Goal: Use online tool/utility: Utilize a website feature to perform a specific function

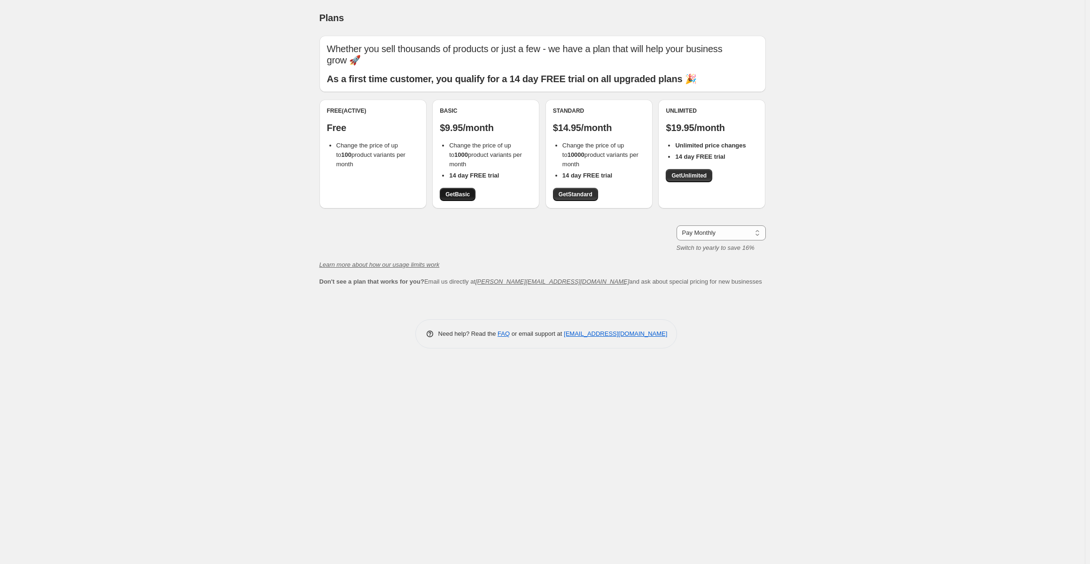
click at [465, 194] on span "Get Basic" at bounding box center [457, 195] width 24 height 8
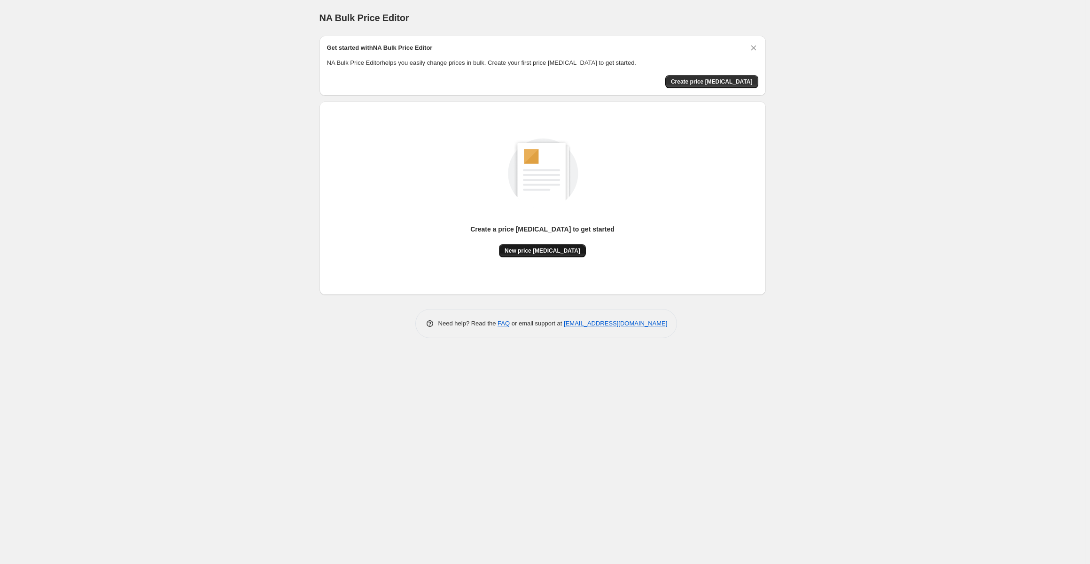
click at [538, 247] on span "New price change job" at bounding box center [542, 251] width 76 height 8
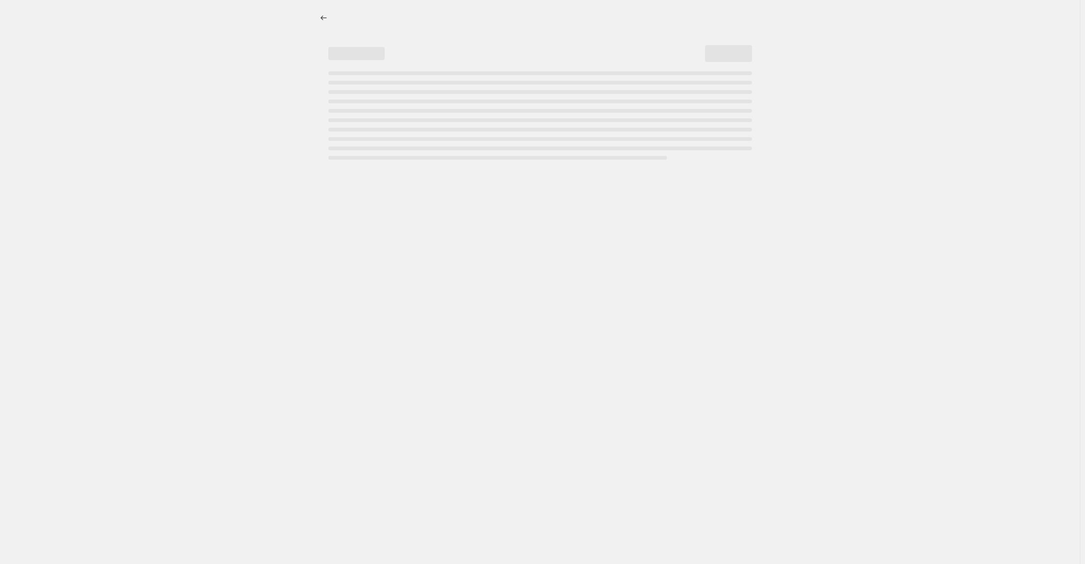
select select "percentage"
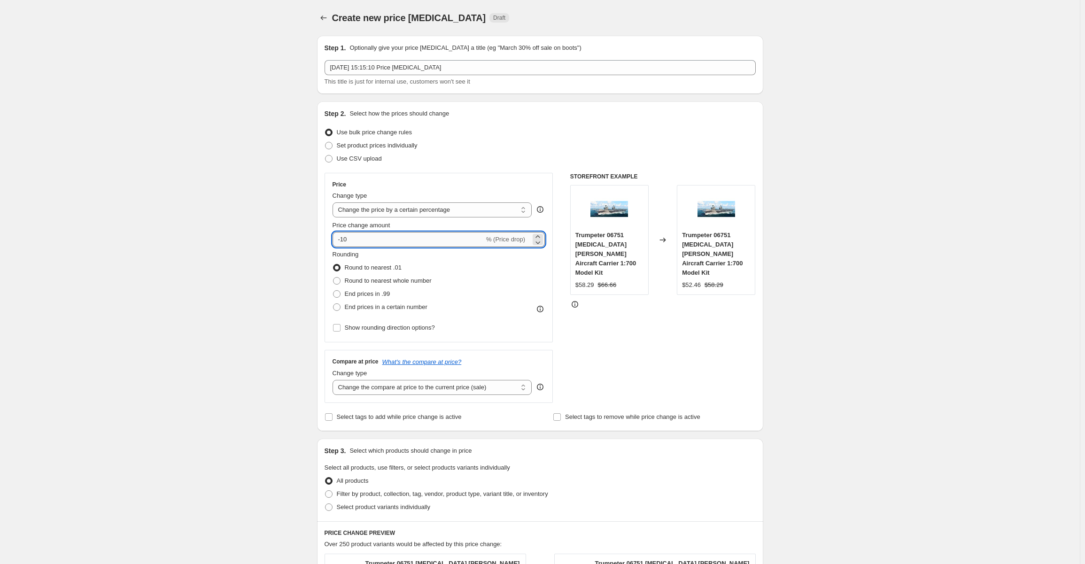
click at [369, 241] on input "-10" at bounding box center [409, 239] width 152 height 15
type input "-1"
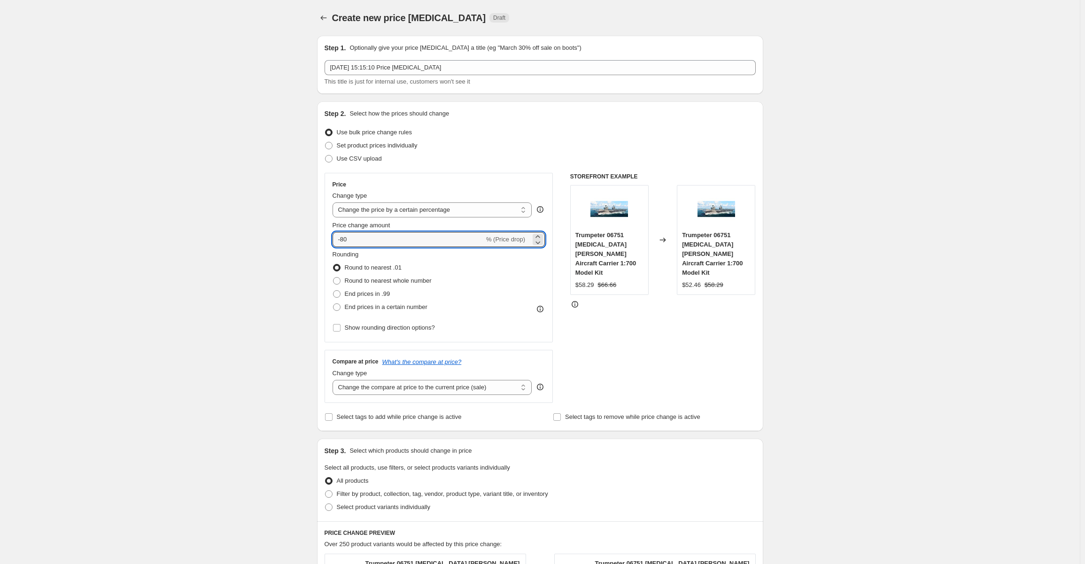
type input "-80"
click at [372, 222] on span "Price change amount" at bounding box center [362, 225] width 58 height 7
click at [372, 232] on input "-80" at bounding box center [409, 239] width 152 height 15
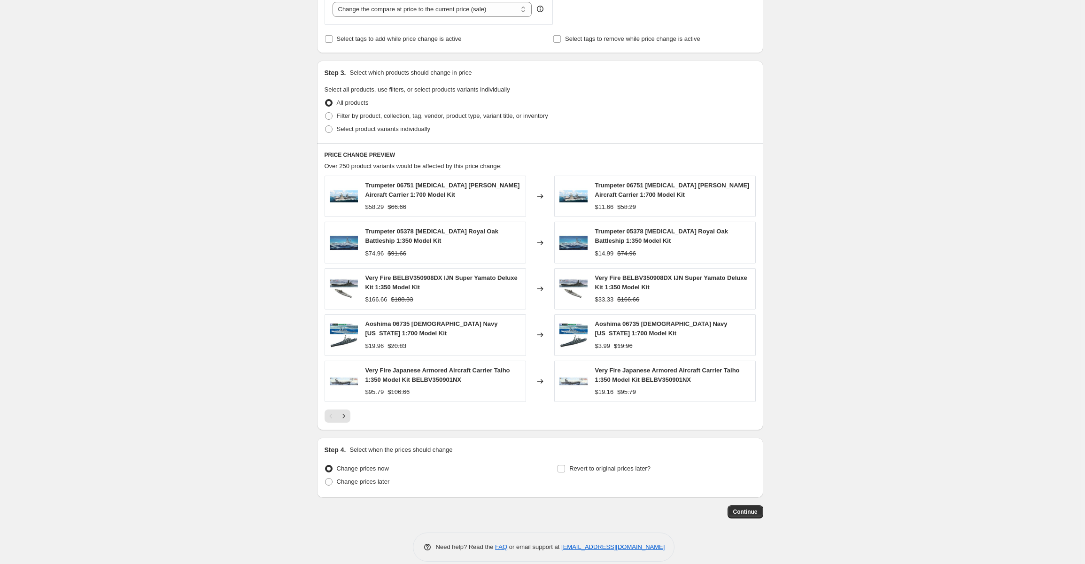
scroll to position [384, 0]
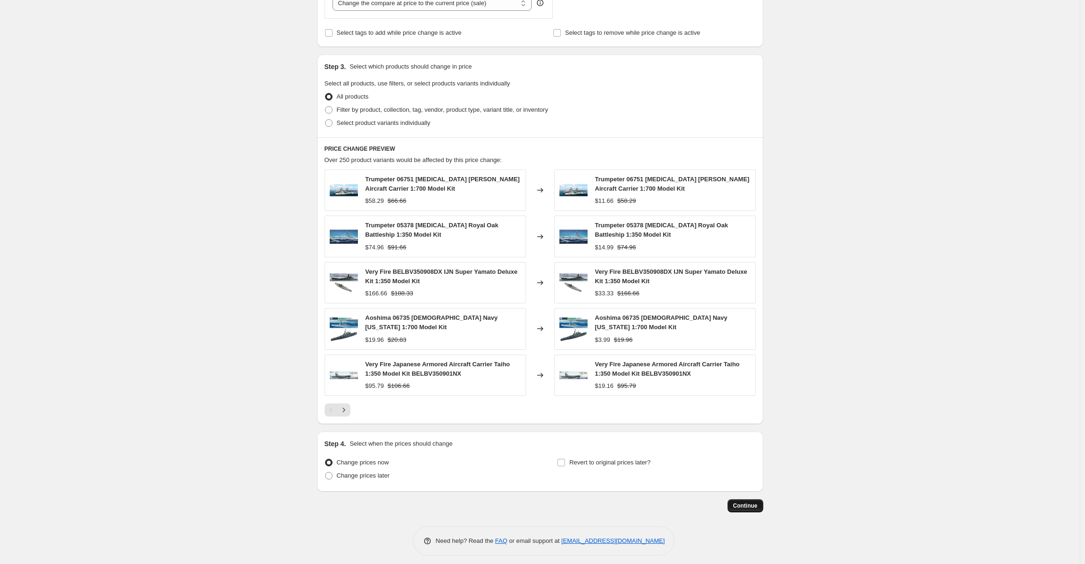
click at [738, 502] on span "Continue" at bounding box center [745, 506] width 24 height 8
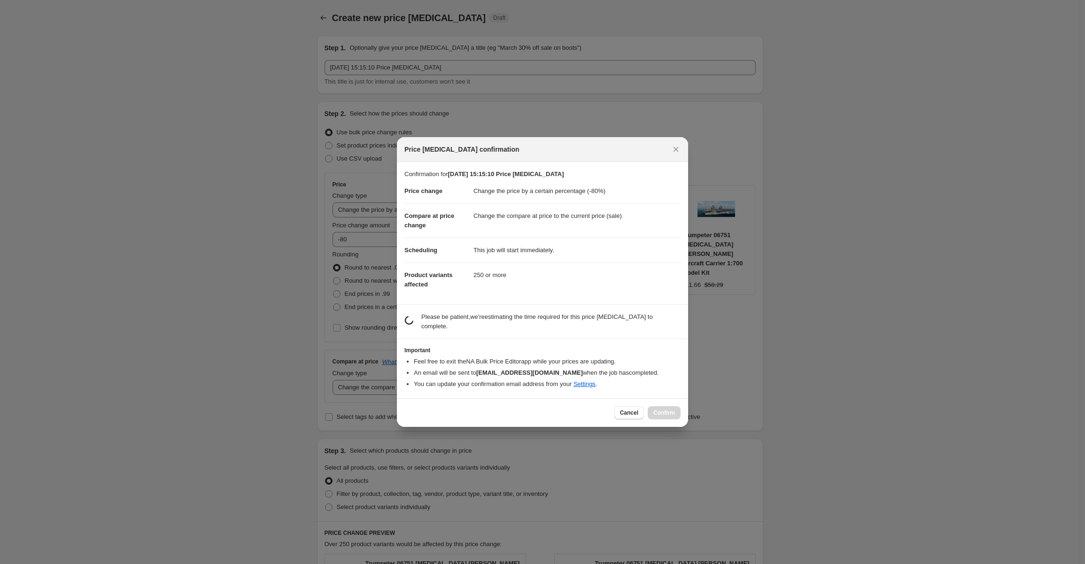
scroll to position [0, 0]
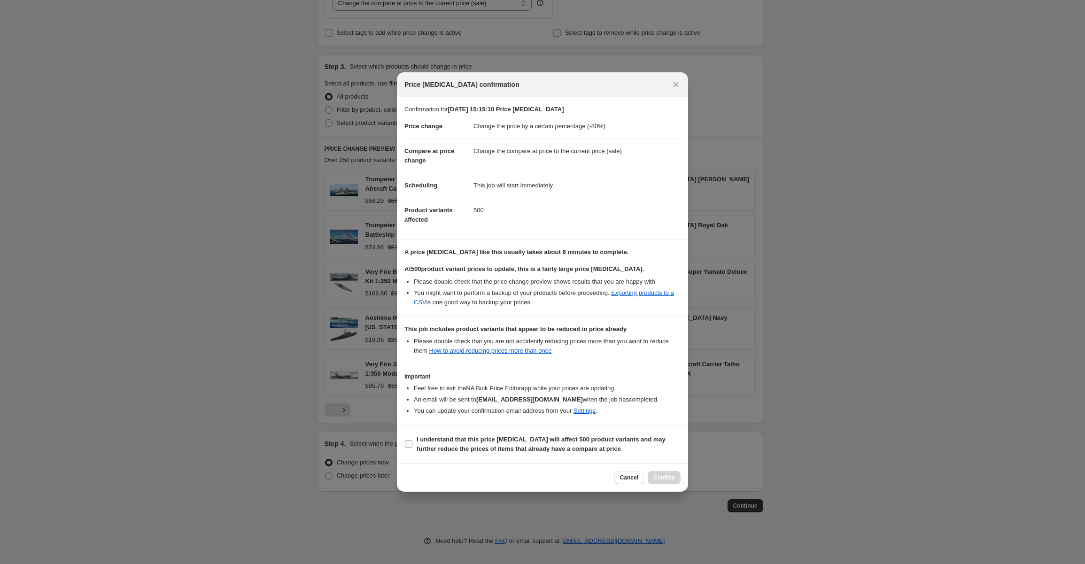
click at [406, 444] on input "I understand that this price change job will affect 500 product variants and ma…" at bounding box center [409, 445] width 8 height 8
checkbox input "true"
click at [665, 474] on span "Confirm" at bounding box center [664, 478] width 22 height 8
